Goal: Communication & Community: Participate in discussion

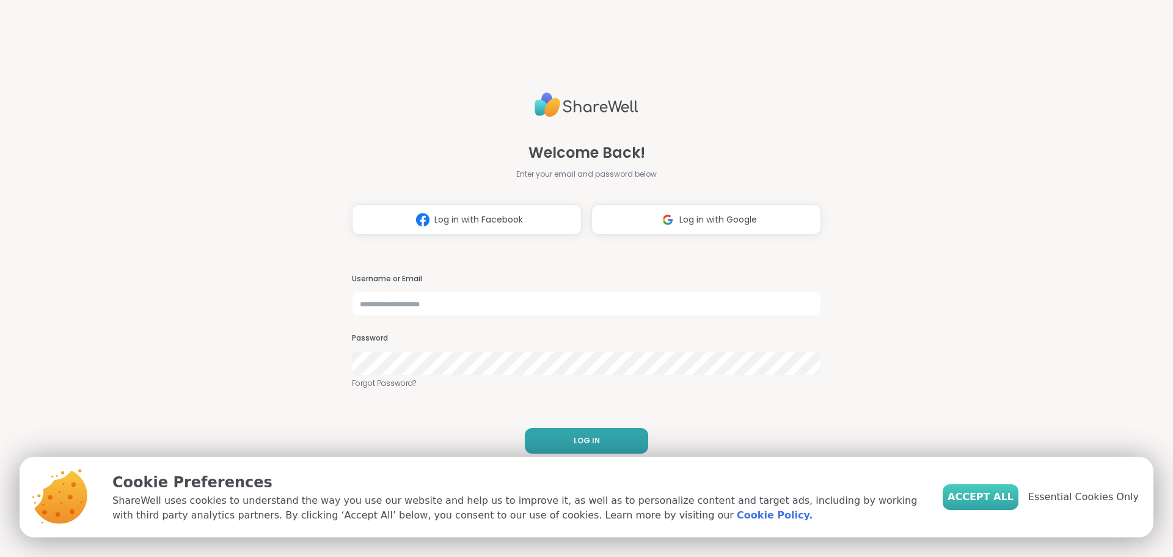
click at [980, 500] on span "Accept All" at bounding box center [981, 496] width 66 height 15
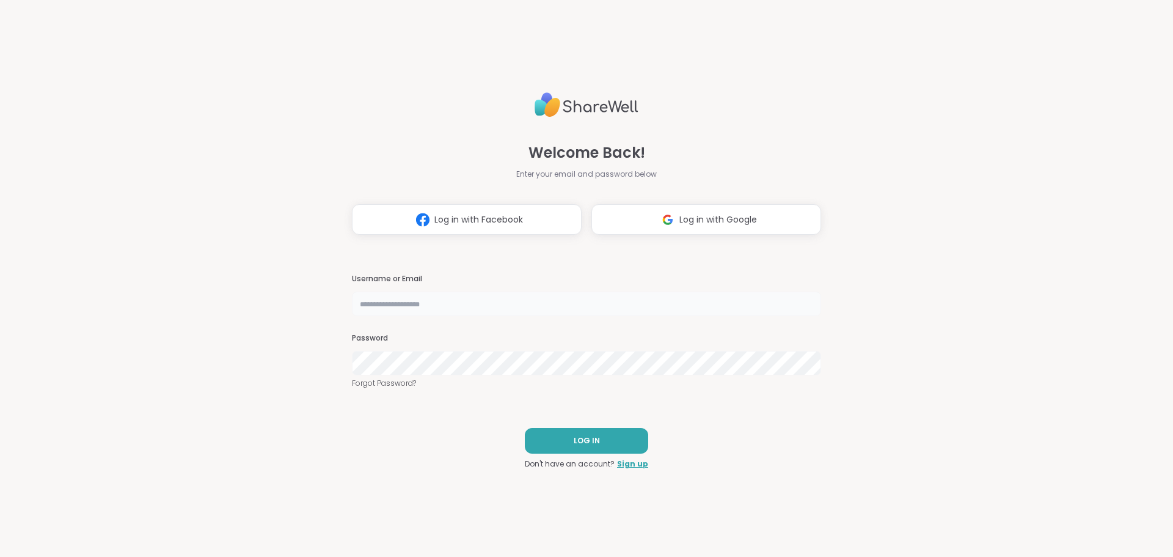
click at [437, 302] on input "text" at bounding box center [586, 303] width 469 height 24
click at [714, 215] on span "Log in with Google" at bounding box center [718, 219] width 78 height 13
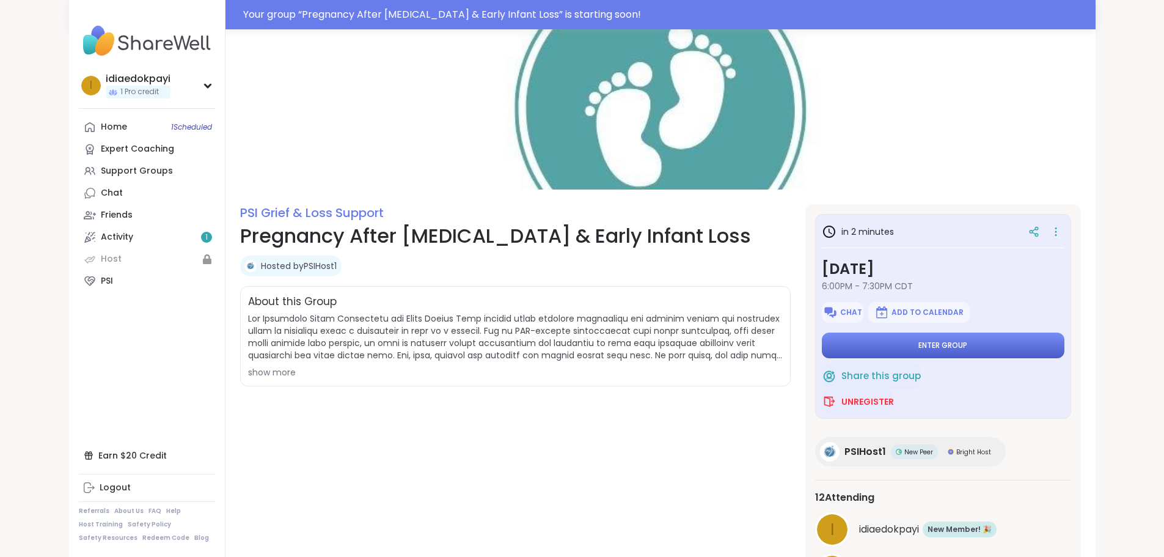
click at [952, 356] on button "Enter group" at bounding box center [943, 345] width 243 height 26
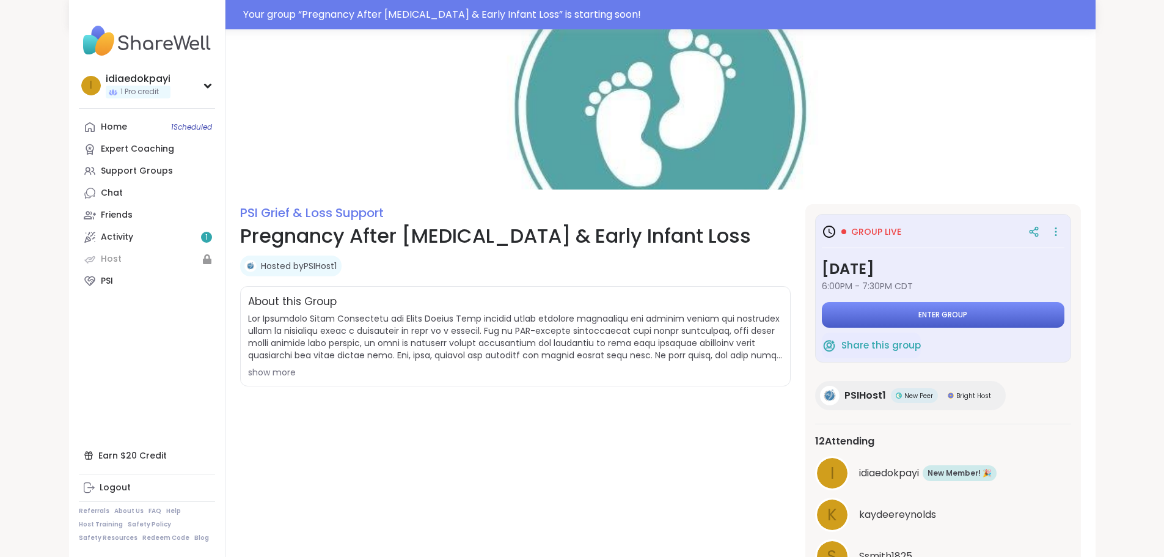
click at [1022, 318] on button "Enter group" at bounding box center [943, 315] width 243 height 26
